Goal: Task Accomplishment & Management: Use online tool/utility

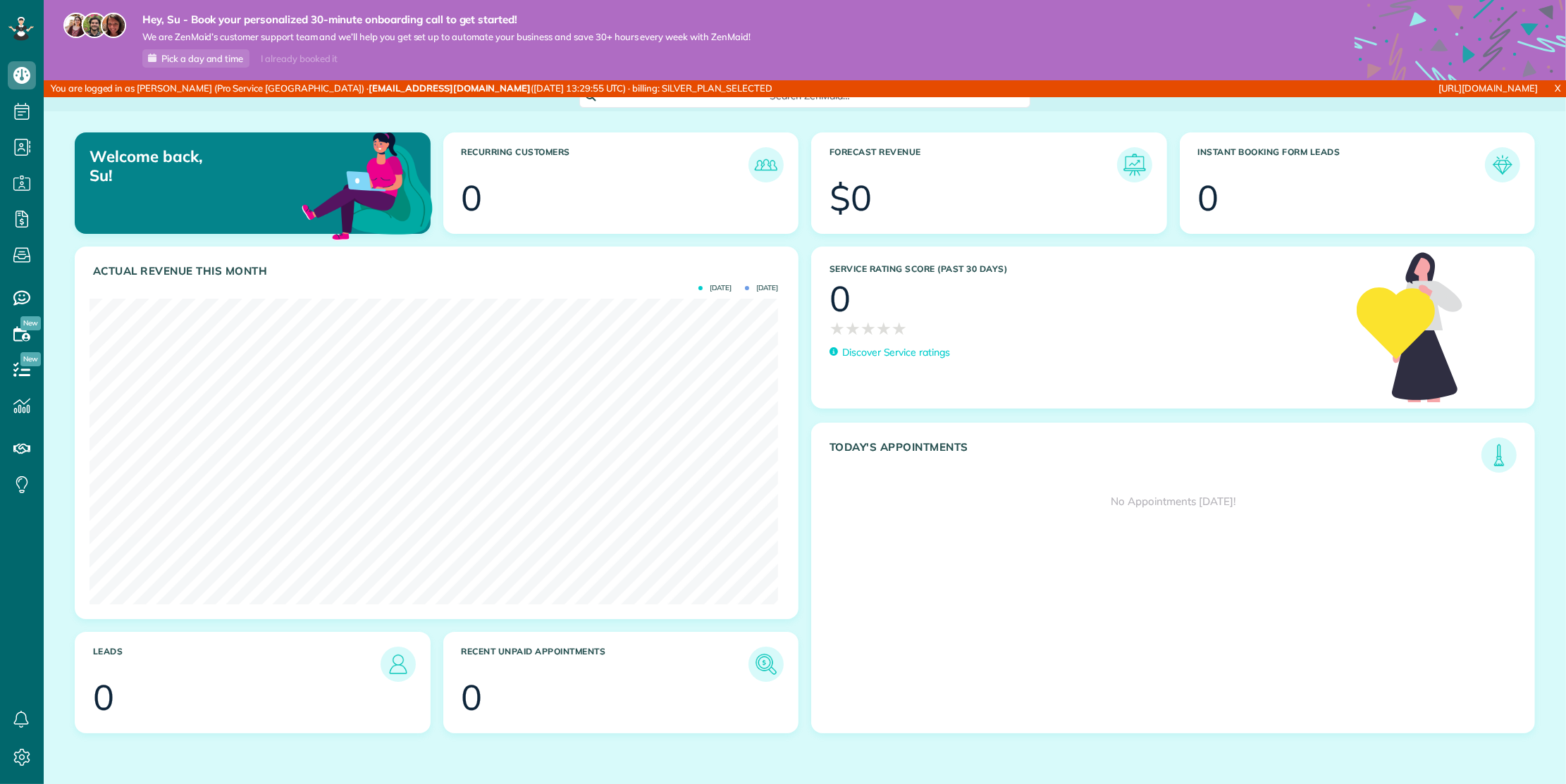
scroll to position [306, 688]
click at [136, 307] on link "All Booking Forms" at bounding box center [124, 313] width 162 height 32
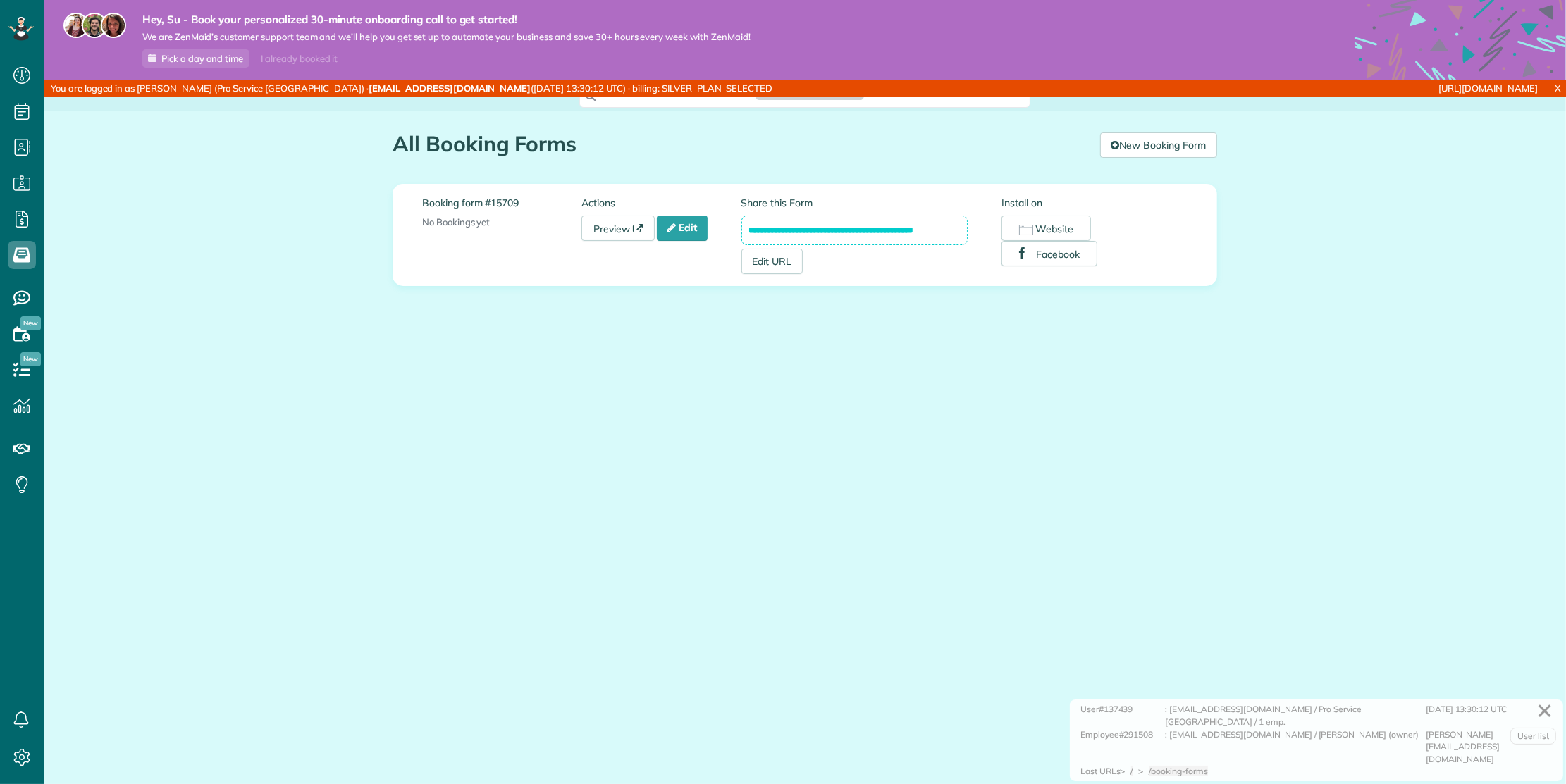
scroll to position [5, 5]
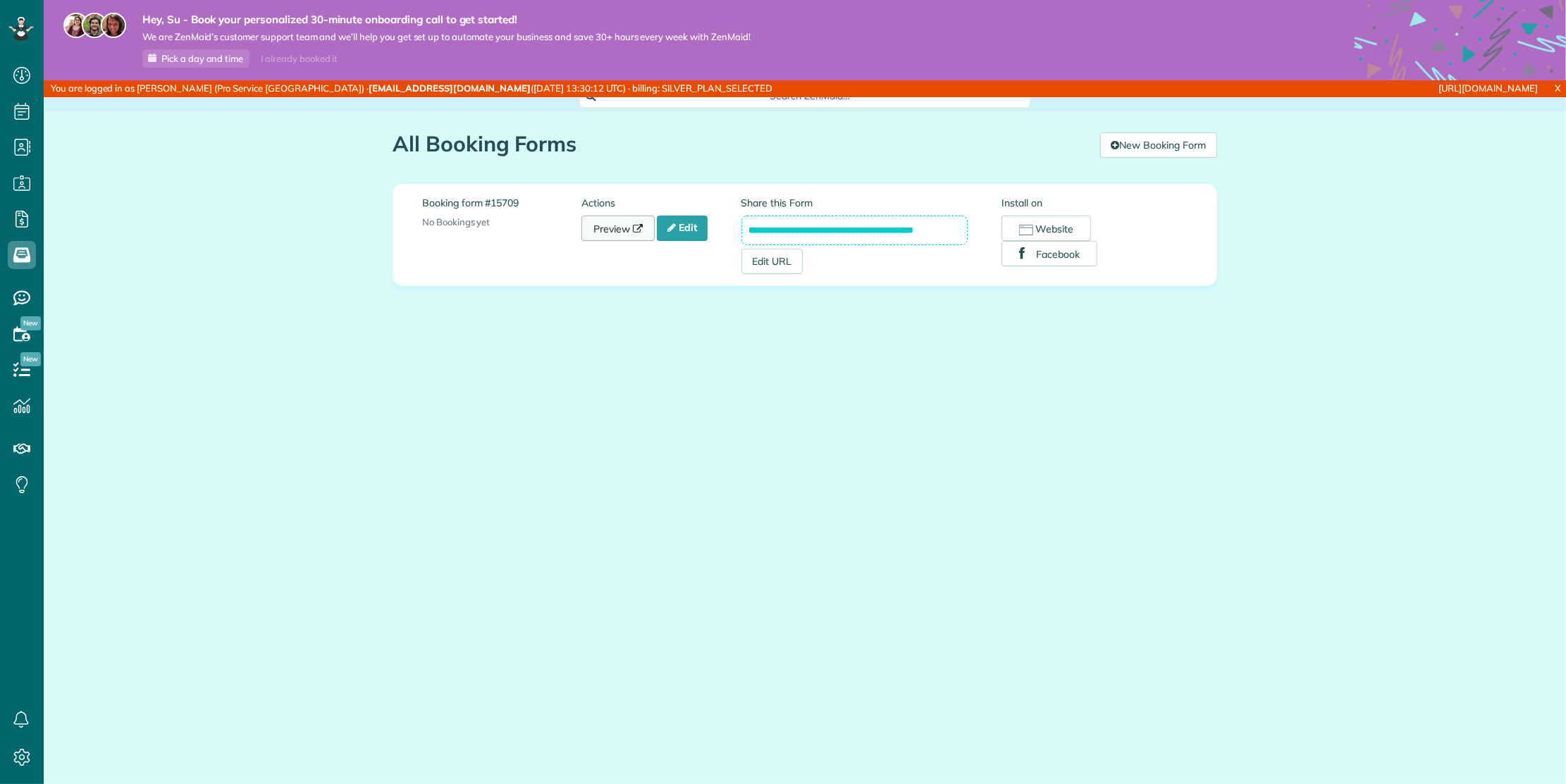
click at [634, 229] on link "Preview" at bounding box center [618, 228] width 73 height 25
click at [667, 230] on link "Edit" at bounding box center [682, 228] width 51 height 25
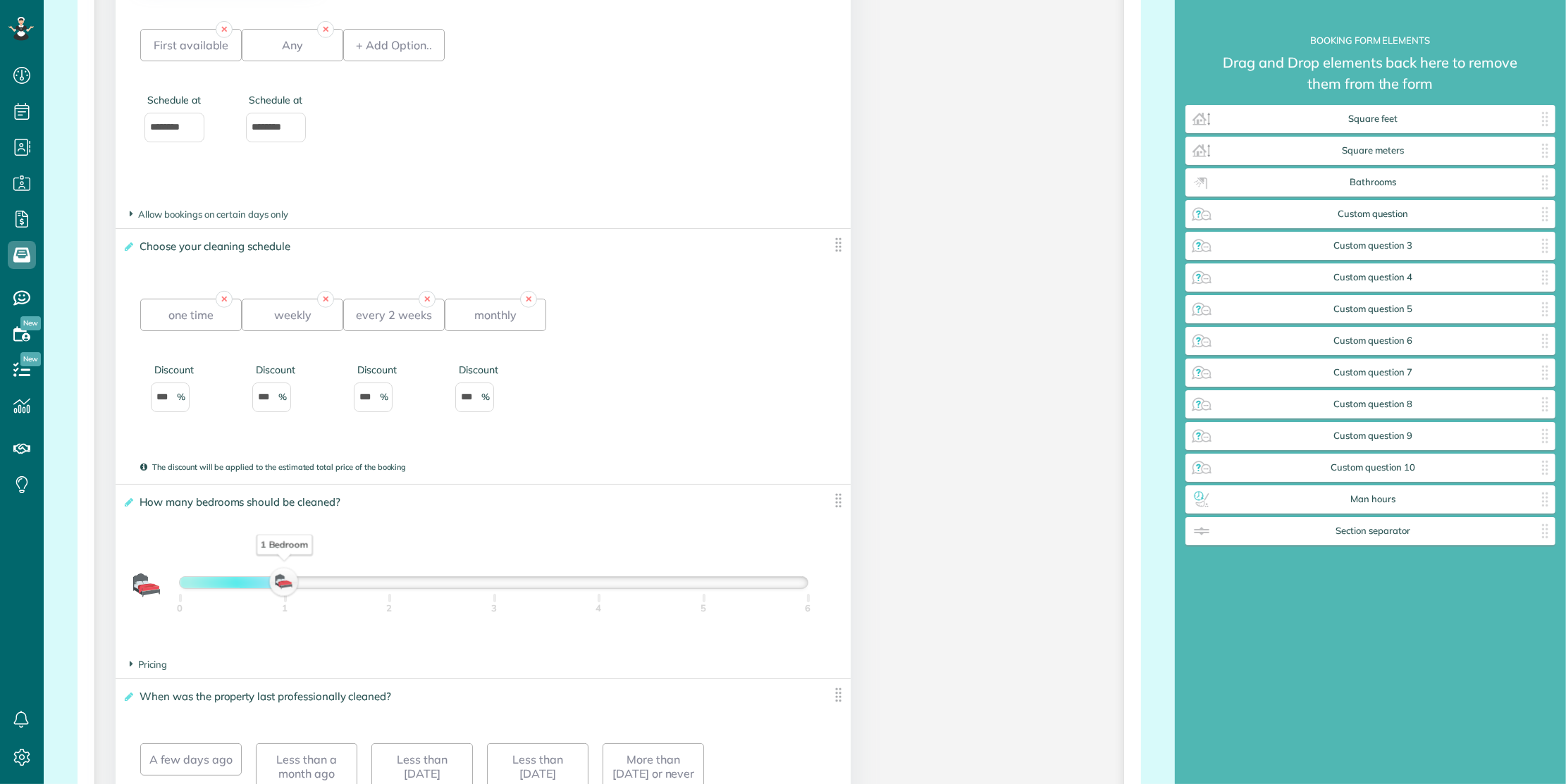
scroll to position [1487, 0]
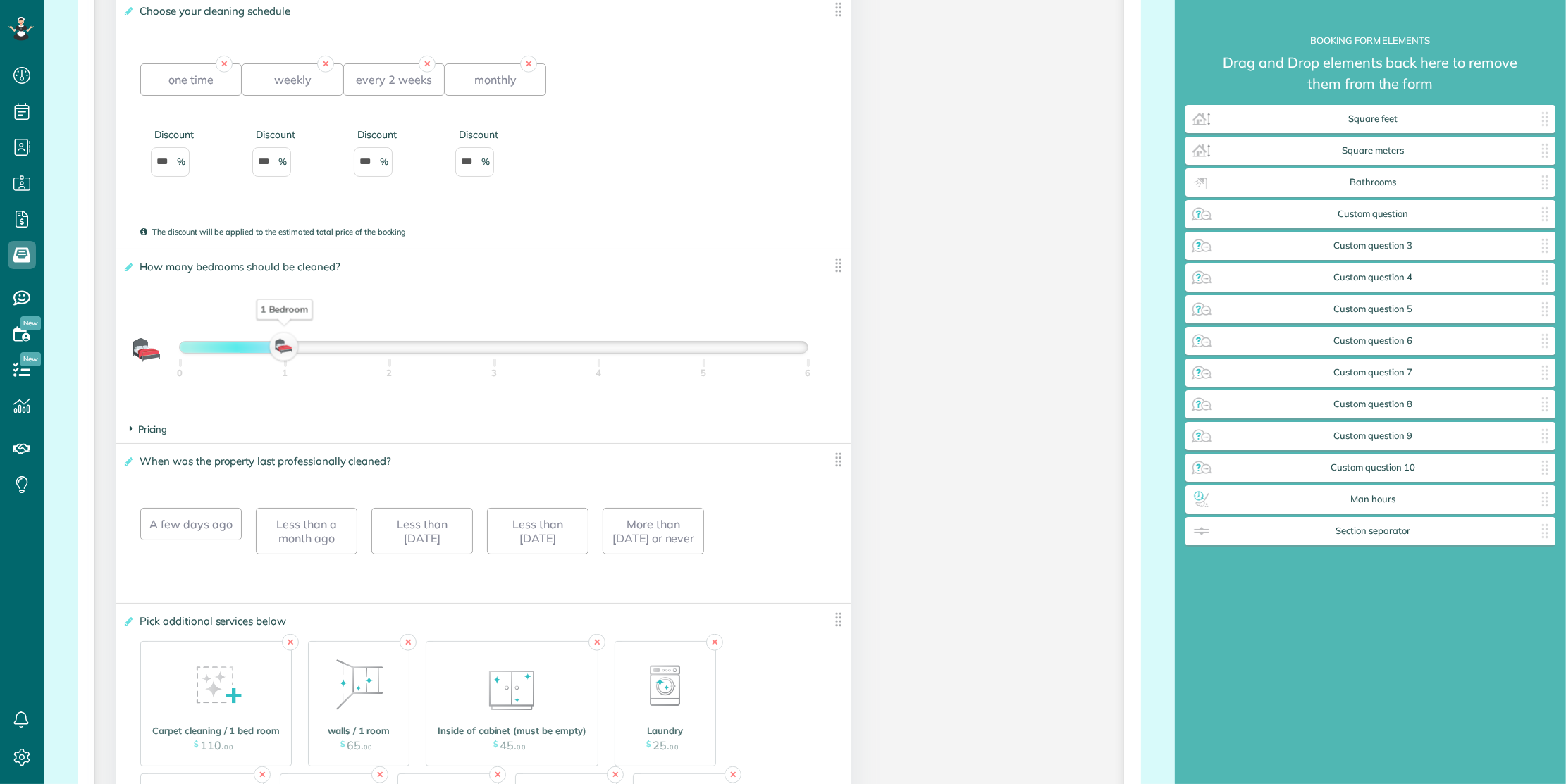
click at [159, 431] on span "Pricing" at bounding box center [148, 429] width 37 height 11
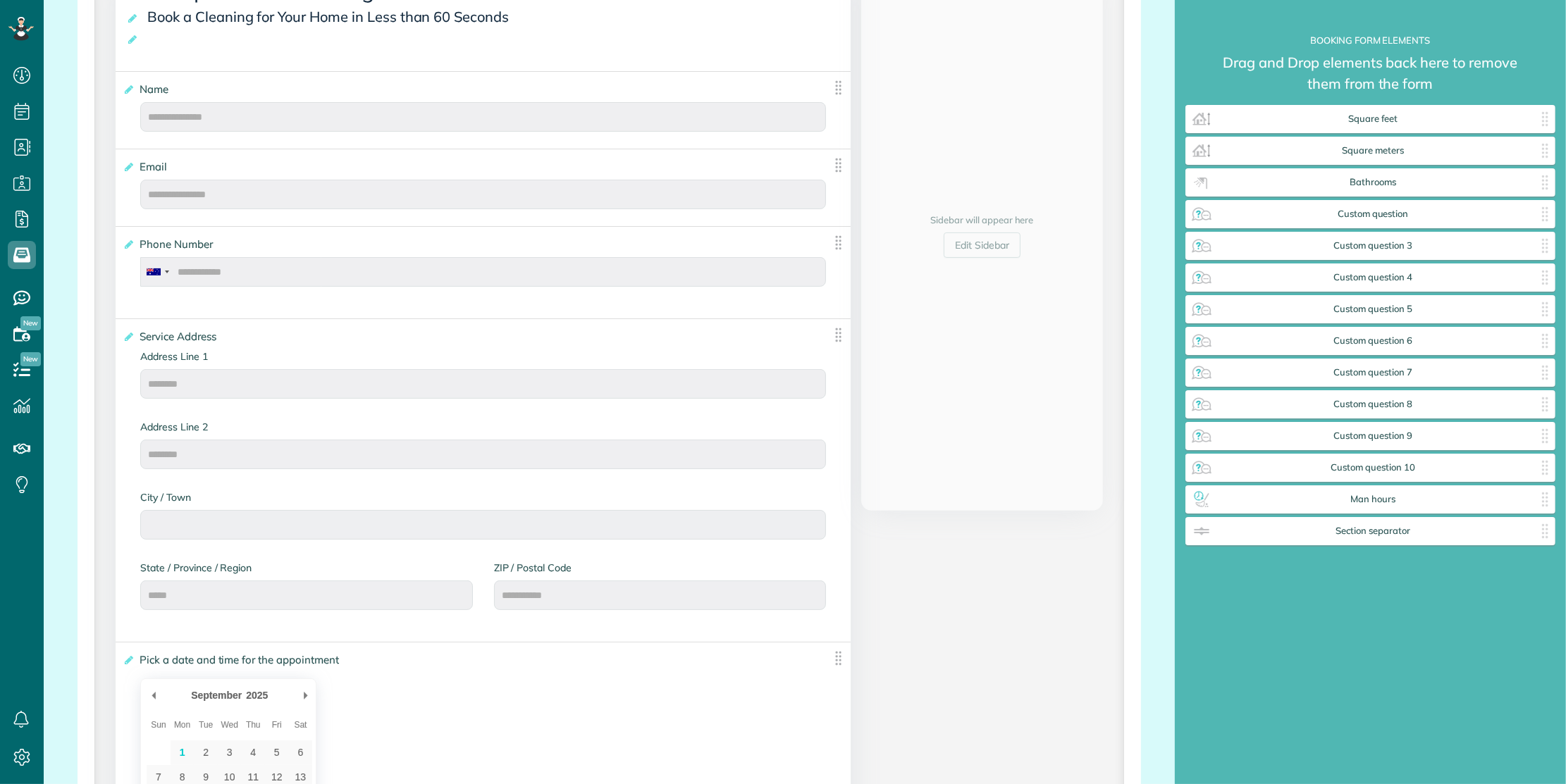
scroll to position [0, 0]
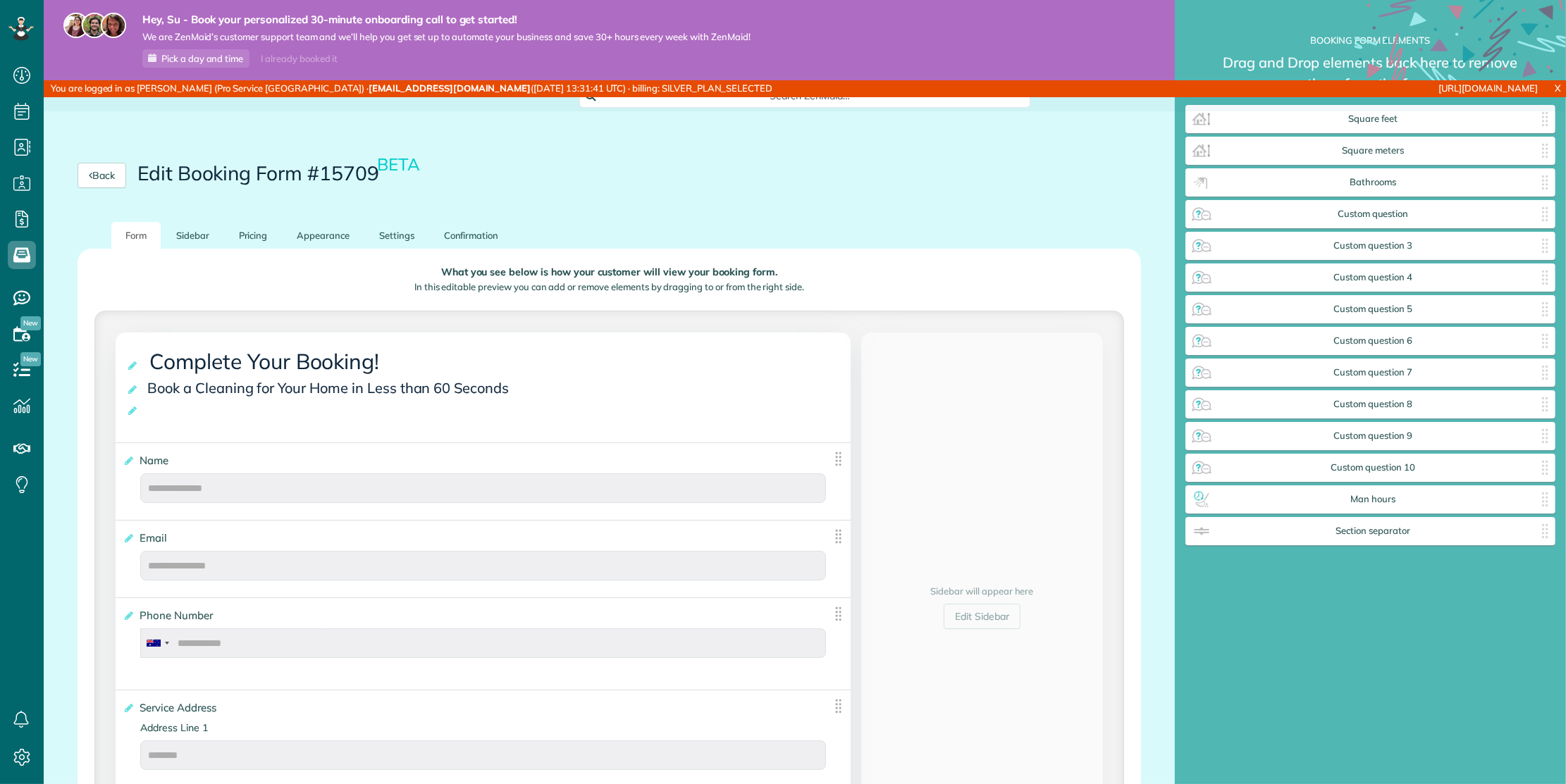
click at [356, 165] on h2 "Edit Booking Form #15709 BETA" at bounding box center [279, 173] width 285 height 22
drag, startPoint x: 356, startPoint y: 165, endPoint x: 239, endPoint y: 164, distance: 117.0
click at [230, 170] on h2 "Edit Booking Form #15709 BETA" at bounding box center [279, 173] width 285 height 22
copy h2 "Booking Form #15709"
click at [281, 238] on link "Pricing" at bounding box center [253, 236] width 57 height 27
